Goal: Task Accomplishment & Management: Complete application form

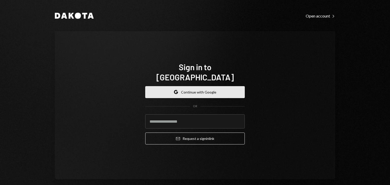
click at [212, 88] on button "Google Continue with Google" at bounding box center [195, 92] width 100 height 12
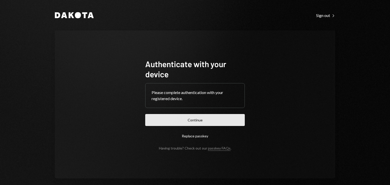
click at [194, 120] on button "Continue" at bounding box center [195, 120] width 100 height 12
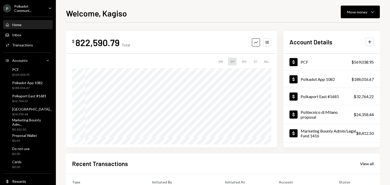
click at [24, 6] on div "Polkadot Communi..." at bounding box center [29, 8] width 30 height 9
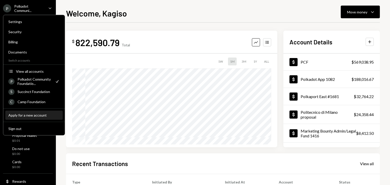
click at [27, 118] on button "Apply for a new account" at bounding box center [33, 115] width 57 height 9
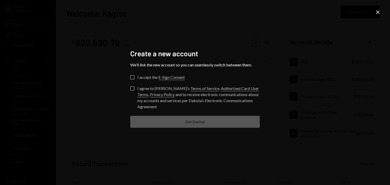
click at [143, 78] on div "I accept the E-Sign Consent" at bounding box center [161, 77] width 48 height 6
click at [134, 78] on button "I accept the E-Sign Consent" at bounding box center [132, 77] width 4 height 4
click at [134, 88] on button "I agree to [PERSON_NAME]’s Terms of Service , Authorized Card User Terms , Priv…" at bounding box center [132, 89] width 4 height 4
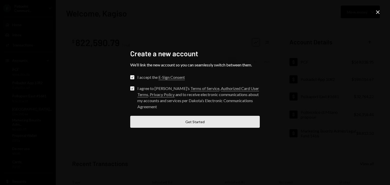
click at [199, 119] on button "Get Started" at bounding box center [195, 122] width 130 height 12
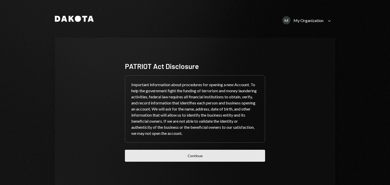
click at [191, 153] on button "Continue" at bounding box center [195, 156] width 140 height 12
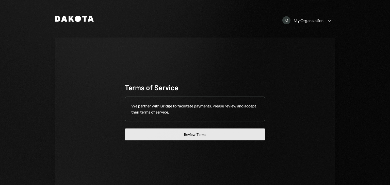
click at [192, 132] on button "Review Terms" at bounding box center [195, 135] width 140 height 12
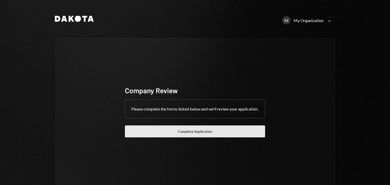
click at [188, 137] on button "Complete Application" at bounding box center [195, 132] width 140 height 12
